Goal: Task Accomplishment & Management: Manage account settings

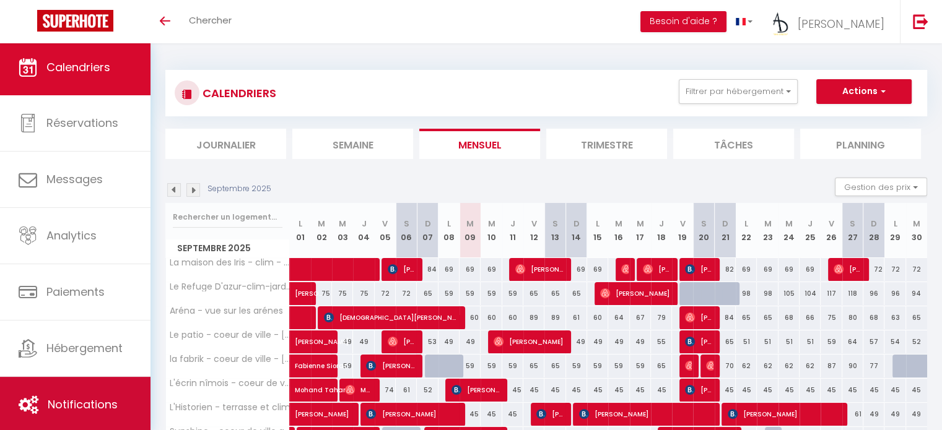
click at [98, 397] on span "Notifications" at bounding box center [83, 404] width 70 height 15
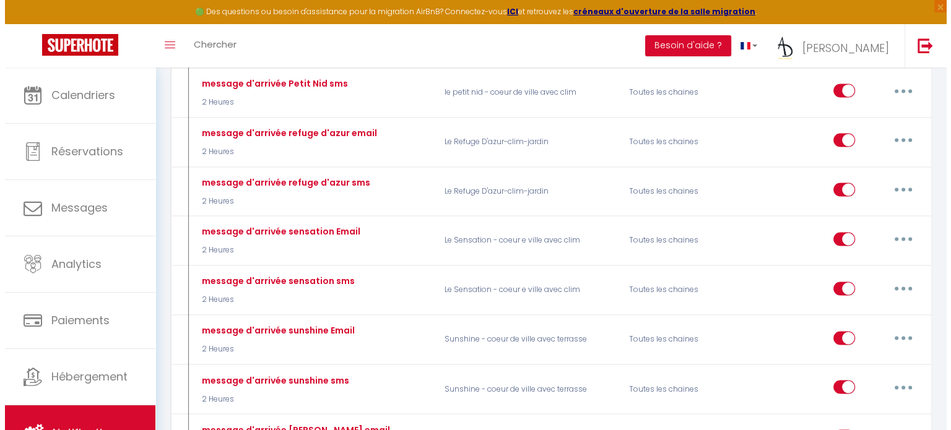
scroll to position [1971, 0]
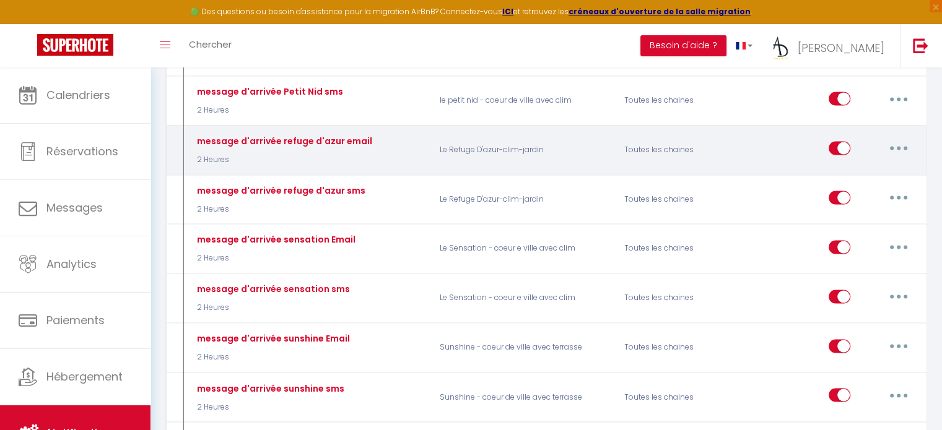
click at [904, 138] on button "button" at bounding box center [898, 148] width 35 height 20
click at [857, 166] on link "Editer" at bounding box center [866, 176] width 92 height 21
type input "message d'arrivée refuge d'azur email"
select select "2 Heures"
select select "if_booking_is_paid"
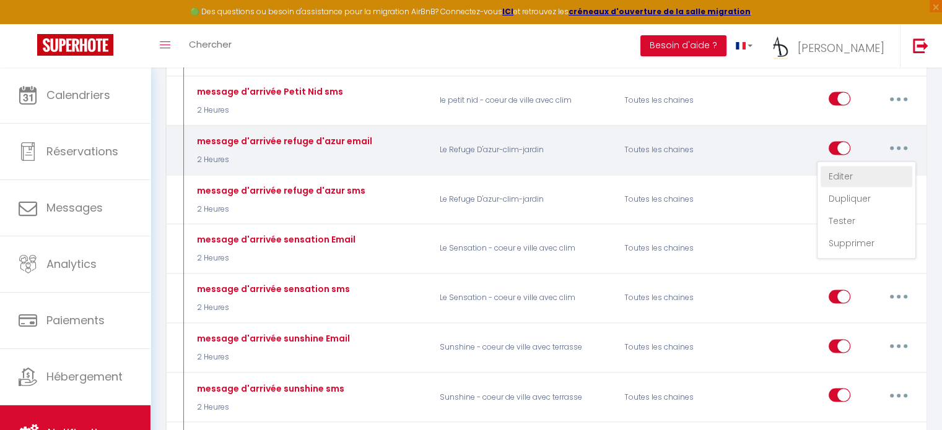
checkbox input "true"
checkbox input "false"
radio input "true"
type input "instructions pour votre arrivé dans le logement a [GEOGRAPHIC_DATA]"
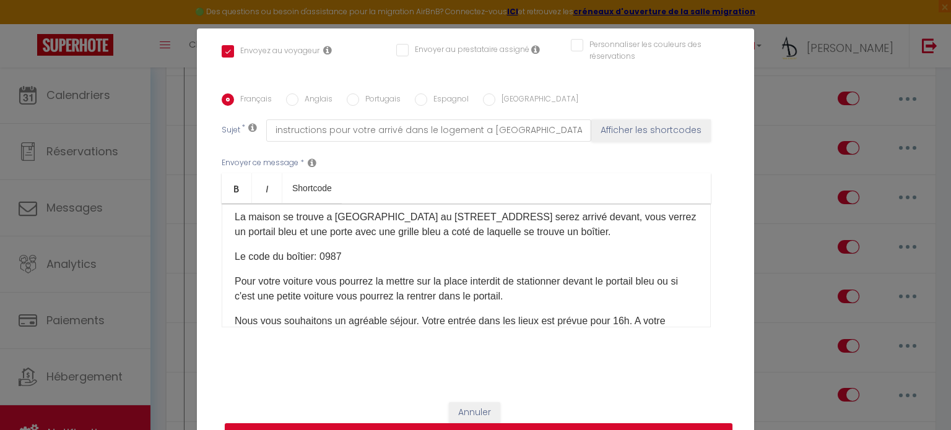
scroll to position [146, 0]
